Goal: Communication & Community: Answer question/provide support

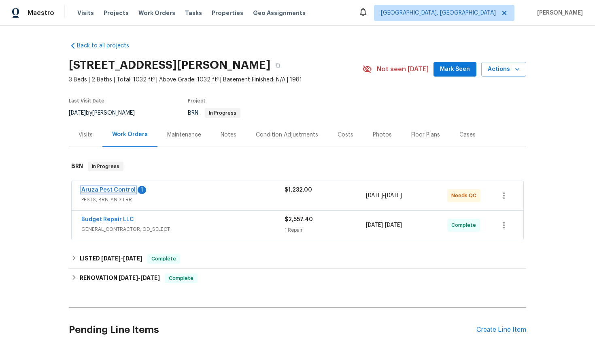
click at [115, 190] on link "Aruza Pest Control" at bounding box center [108, 190] width 54 height 6
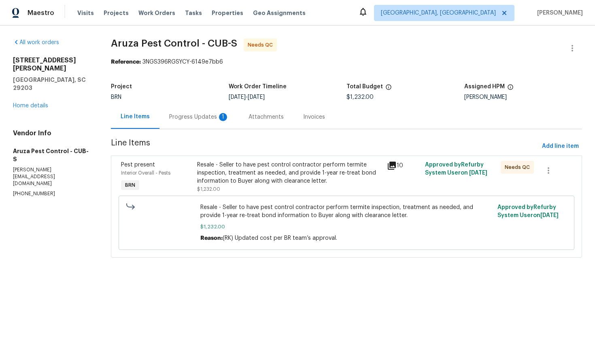
click at [218, 121] on div "Progress Updates 1" at bounding box center [199, 117] width 79 height 24
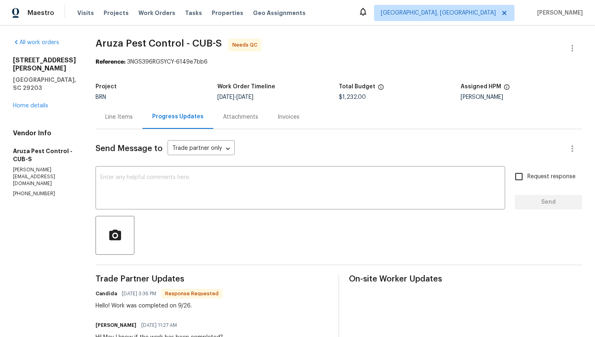
click at [128, 117] on div "Line Items" at bounding box center [119, 117] width 28 height 8
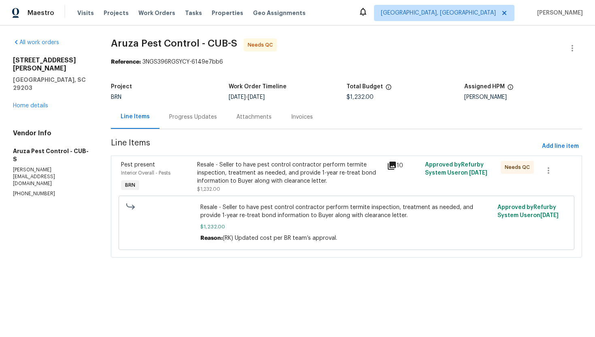
click at [186, 117] on div "Progress Updates" at bounding box center [193, 117] width 48 height 8
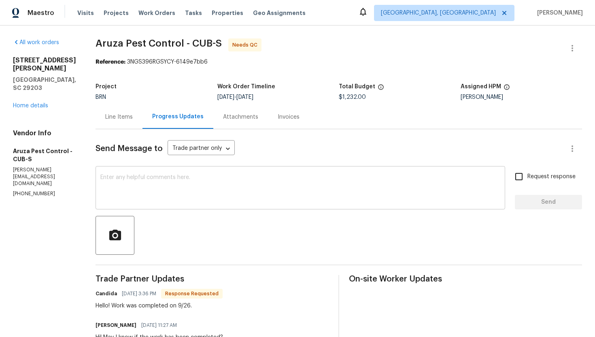
click at [202, 198] on textarea at bounding box center [300, 188] width 400 height 28
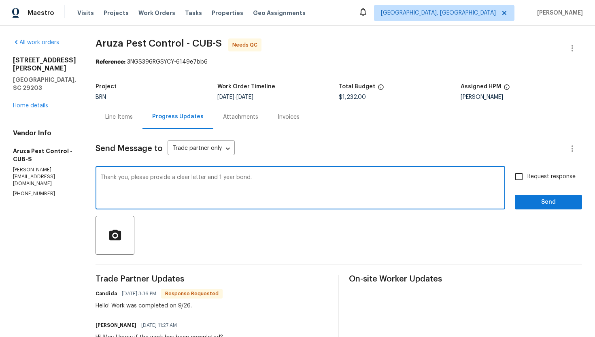
type textarea "Thank you, please provide a clear letter and 1 year bond."
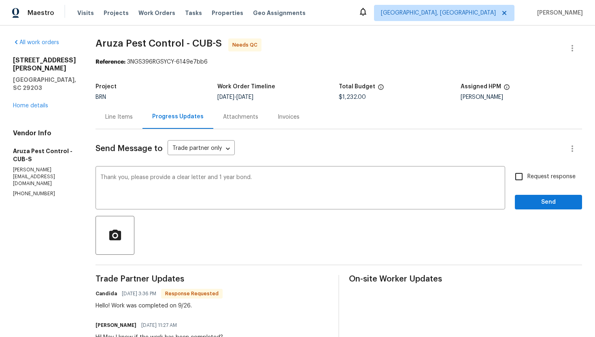
click at [541, 172] on label "Request response" at bounding box center [543, 176] width 65 height 17
click at [528, 172] on input "Request response" at bounding box center [519, 176] width 17 height 17
checkbox input "true"
click at [536, 196] on button "Send" at bounding box center [548, 202] width 67 height 15
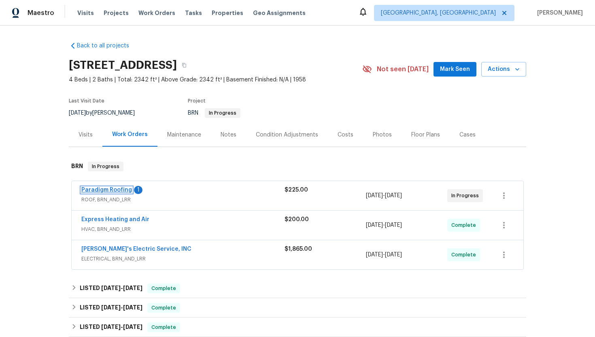
click at [119, 191] on link "Paradigm Roofing" at bounding box center [106, 190] width 51 height 6
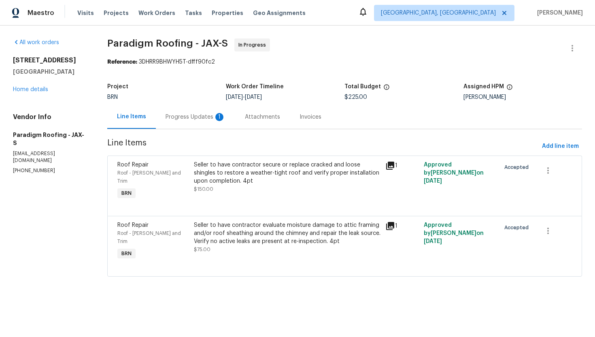
click at [210, 121] on div "Progress Updates 1" at bounding box center [195, 117] width 79 height 24
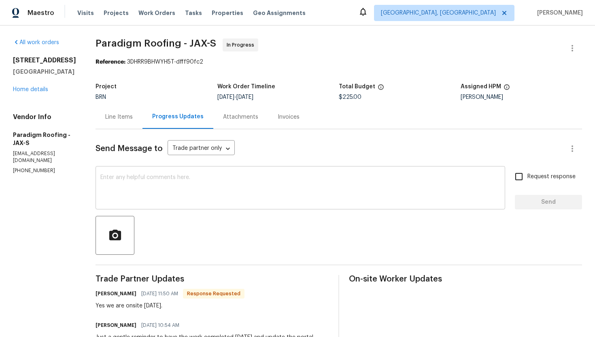
click at [224, 197] on textarea at bounding box center [300, 188] width 400 height 28
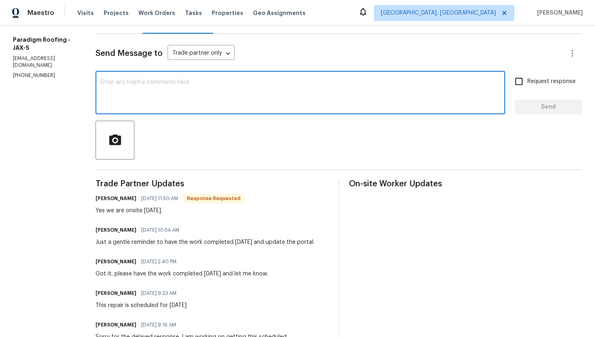
scroll to position [113, 0]
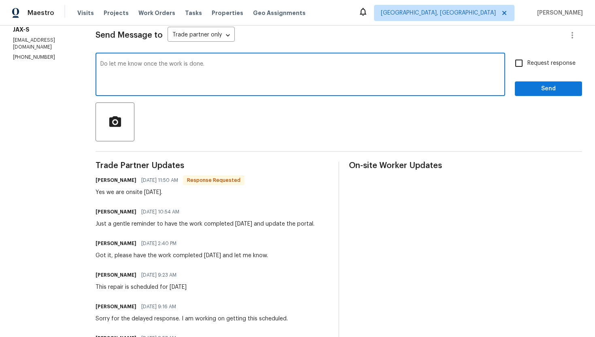
type textarea "Do let me know once the work is done."
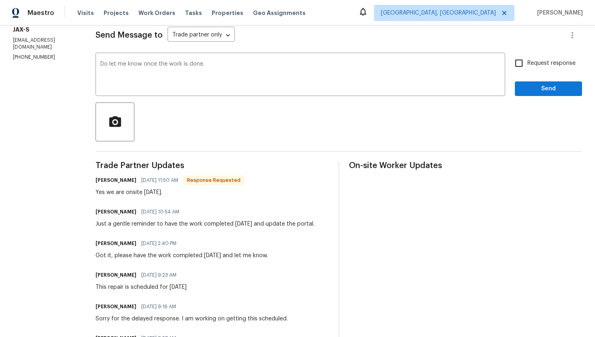
click at [550, 63] on span "Request response" at bounding box center [552, 63] width 48 height 9
click at [528, 63] on input "Request response" at bounding box center [519, 63] width 17 height 17
checkbox input "true"
click at [542, 85] on span "Send" at bounding box center [548, 89] width 54 height 10
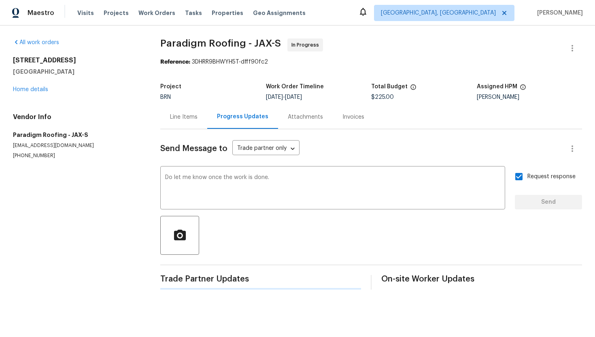
scroll to position [0, 0]
